Goal: Information Seeking & Learning: Compare options

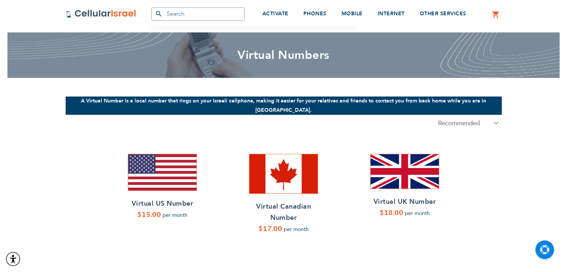
scroll to position [33, 0]
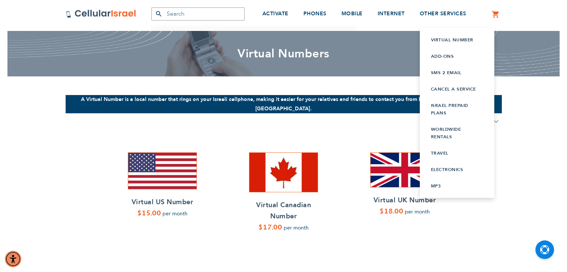
click at [448, 73] on link "SMS 2 Email" at bounding box center [457, 72] width 52 height 7
click at [450, 167] on link "Electronics" at bounding box center [457, 169] width 52 height 7
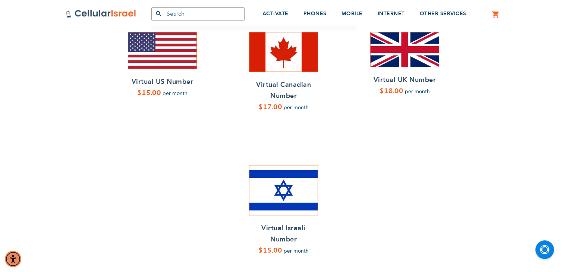
scroll to position [154, 0]
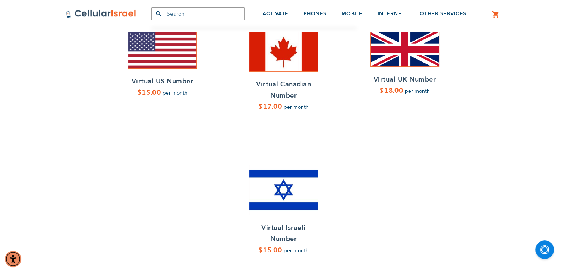
click at [159, 76] on h2 "Virtual US Number" at bounding box center [162, 81] width 69 height 11
click at [272, 79] on h2 "Virtual Canadian Number" at bounding box center [283, 90] width 69 height 22
click at [408, 74] on h2 "Virtual UK Number" at bounding box center [404, 79] width 69 height 11
click at [288, 226] on h2 "Virtual Israeli Number" at bounding box center [283, 234] width 69 height 22
